Goal: Task Accomplishment & Management: Complete application form

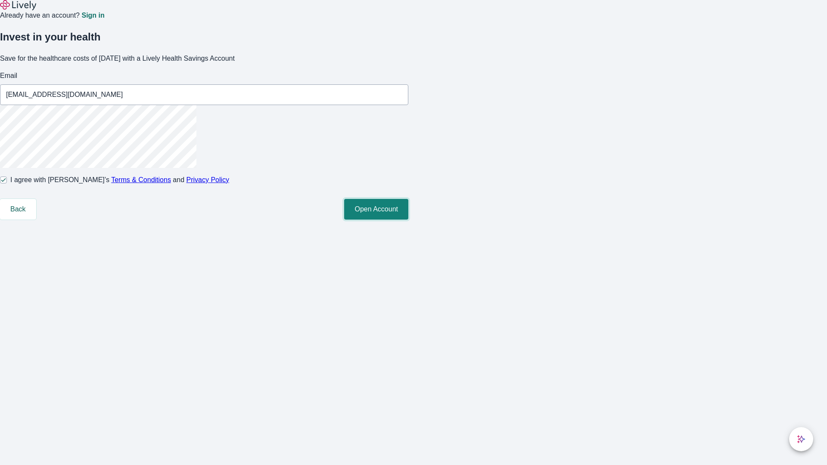
click at [408, 220] on button "Open Account" at bounding box center [376, 209] width 64 height 21
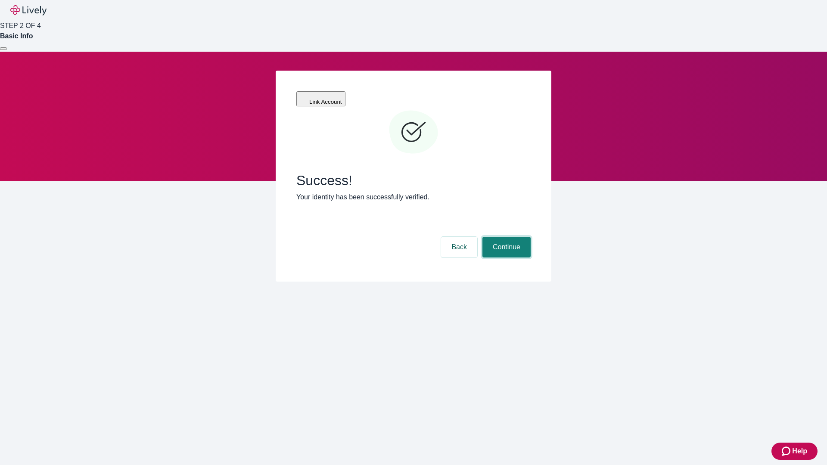
click at [505, 237] on button "Continue" at bounding box center [506, 247] width 48 height 21
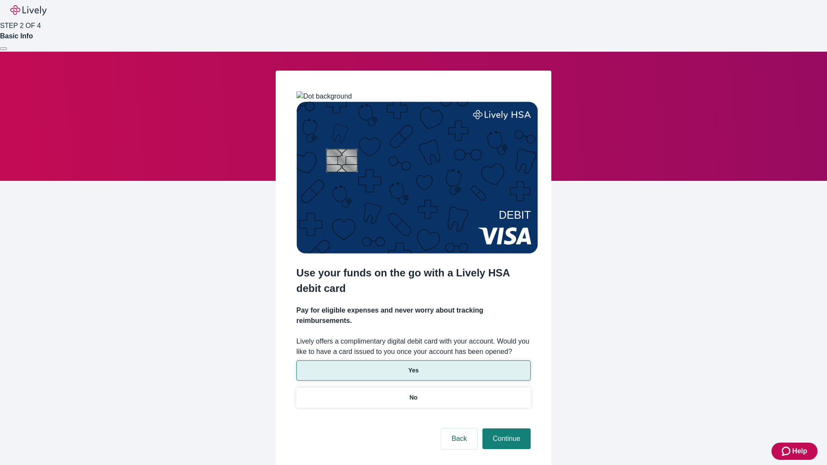
click at [413, 366] on p "Yes" at bounding box center [413, 370] width 10 height 9
click at [505, 429] on button "Continue" at bounding box center [506, 439] width 48 height 21
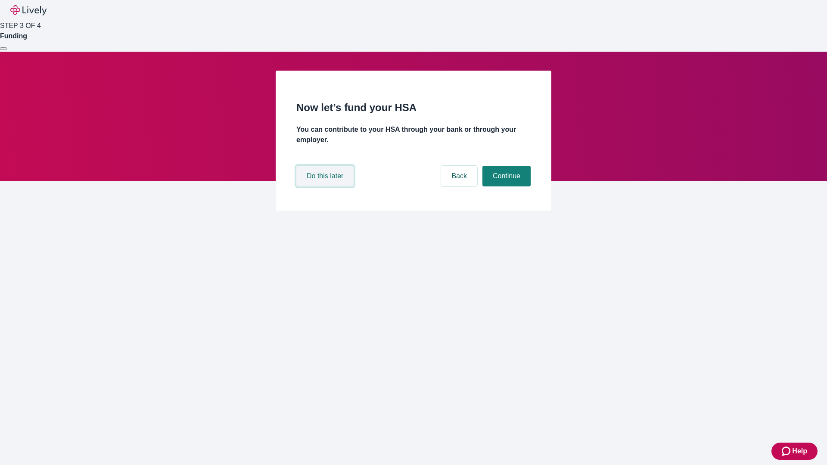
click at [326, 186] on button "Do this later" at bounding box center [324, 176] width 57 height 21
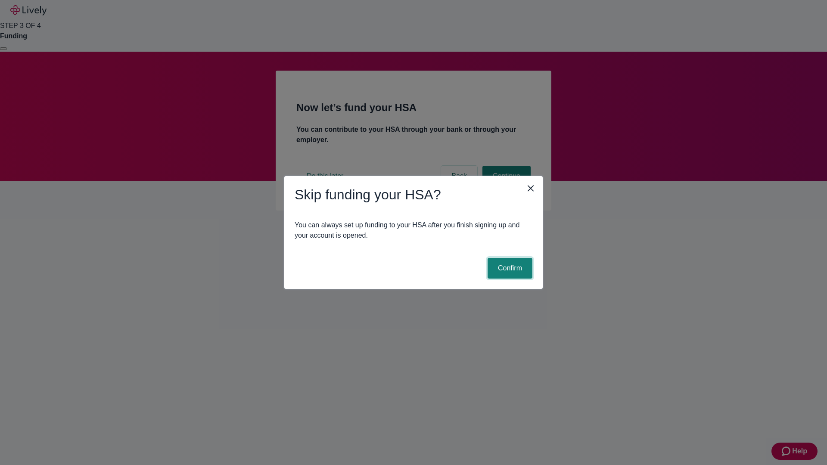
click at [509, 268] on button "Confirm" at bounding box center [510, 268] width 45 height 21
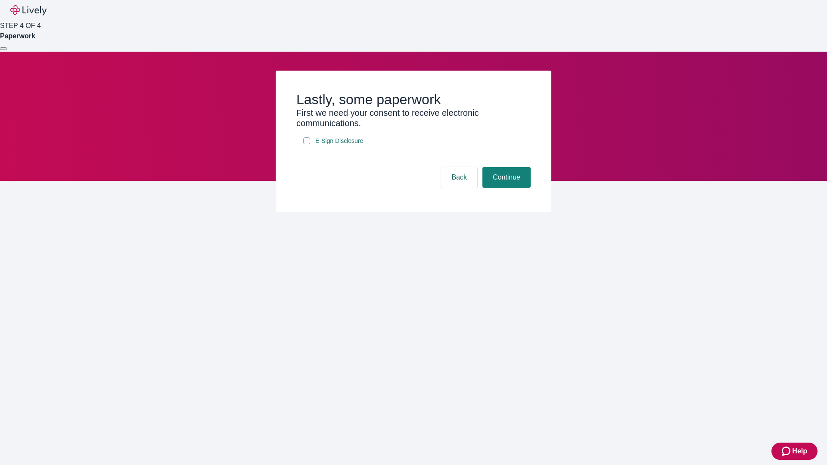
click at [307, 144] on input "E-Sign Disclosure" at bounding box center [306, 140] width 7 height 7
checkbox input "true"
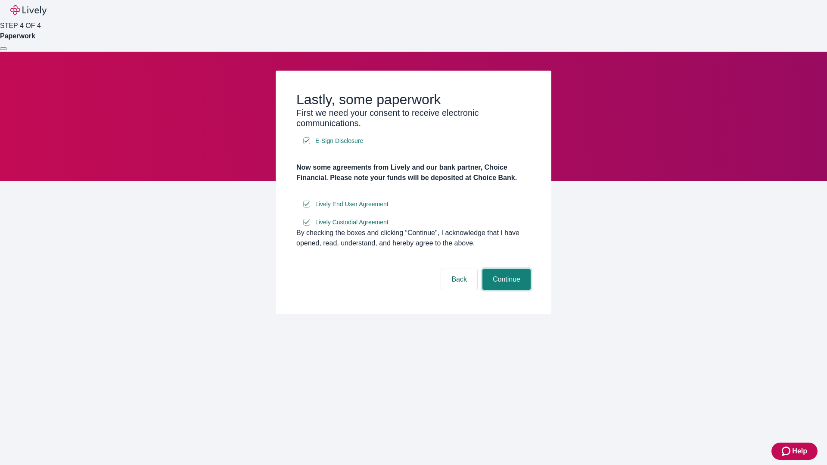
click at [505, 290] on button "Continue" at bounding box center [506, 279] width 48 height 21
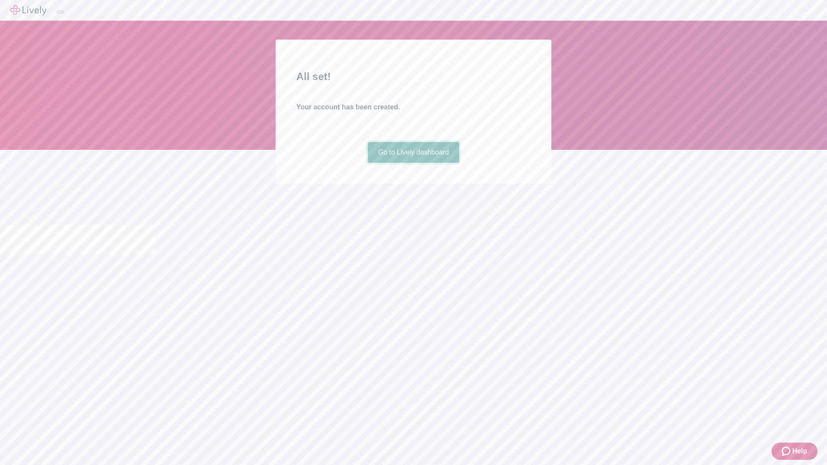
click at [413, 163] on link "Go to Lively dashboard" at bounding box center [414, 152] width 92 height 21
